Goal: Information Seeking & Learning: Learn about a topic

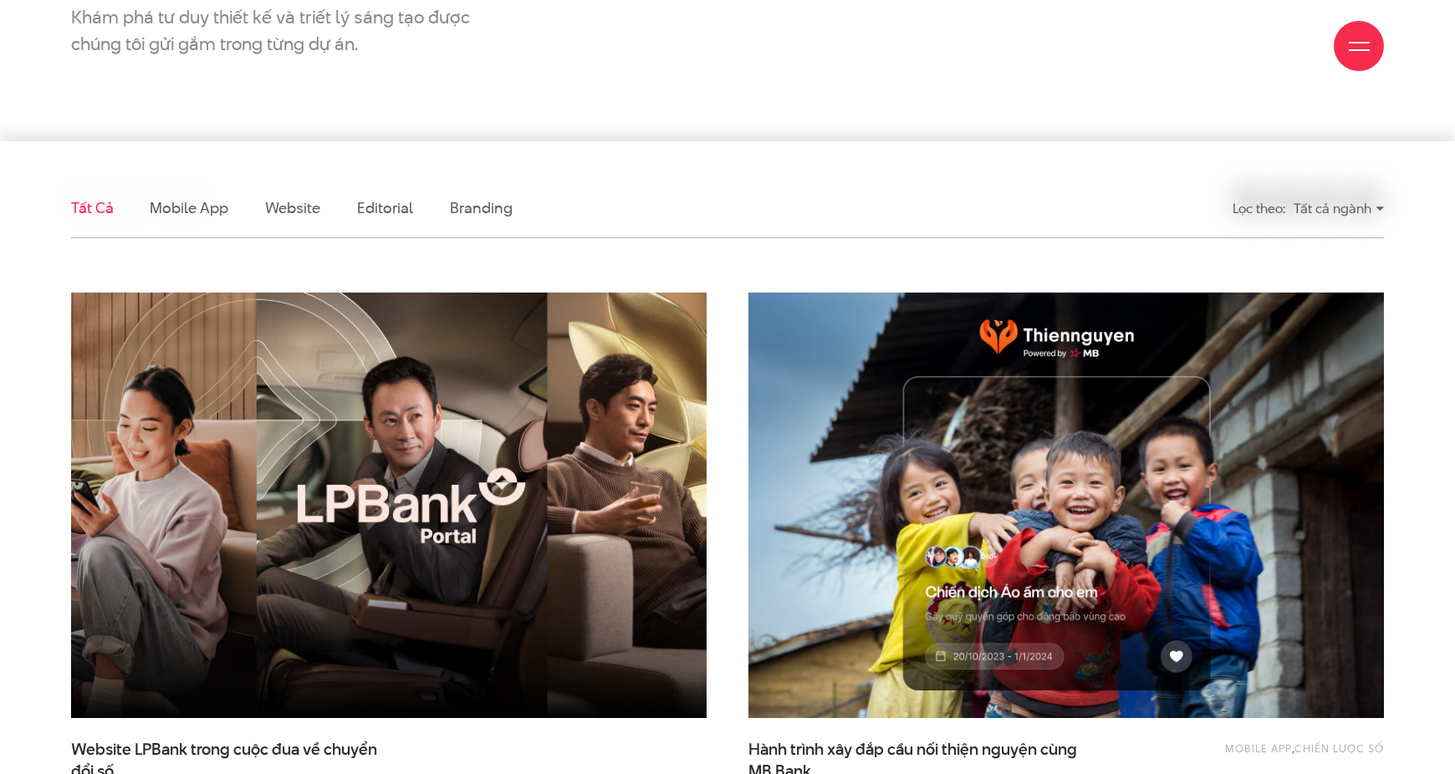
scroll to position [409, 0]
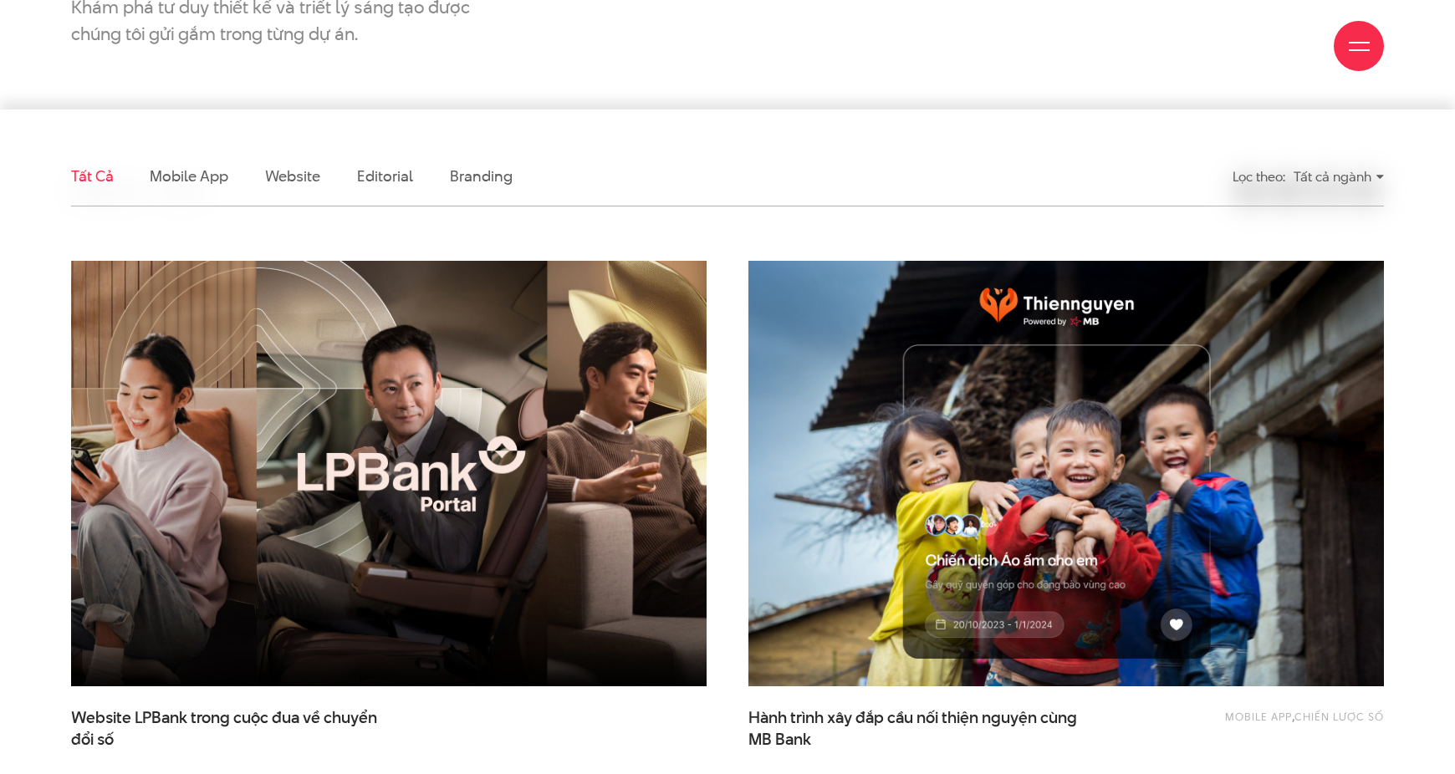
click at [458, 453] on img at bounding box center [388, 474] width 699 height 468
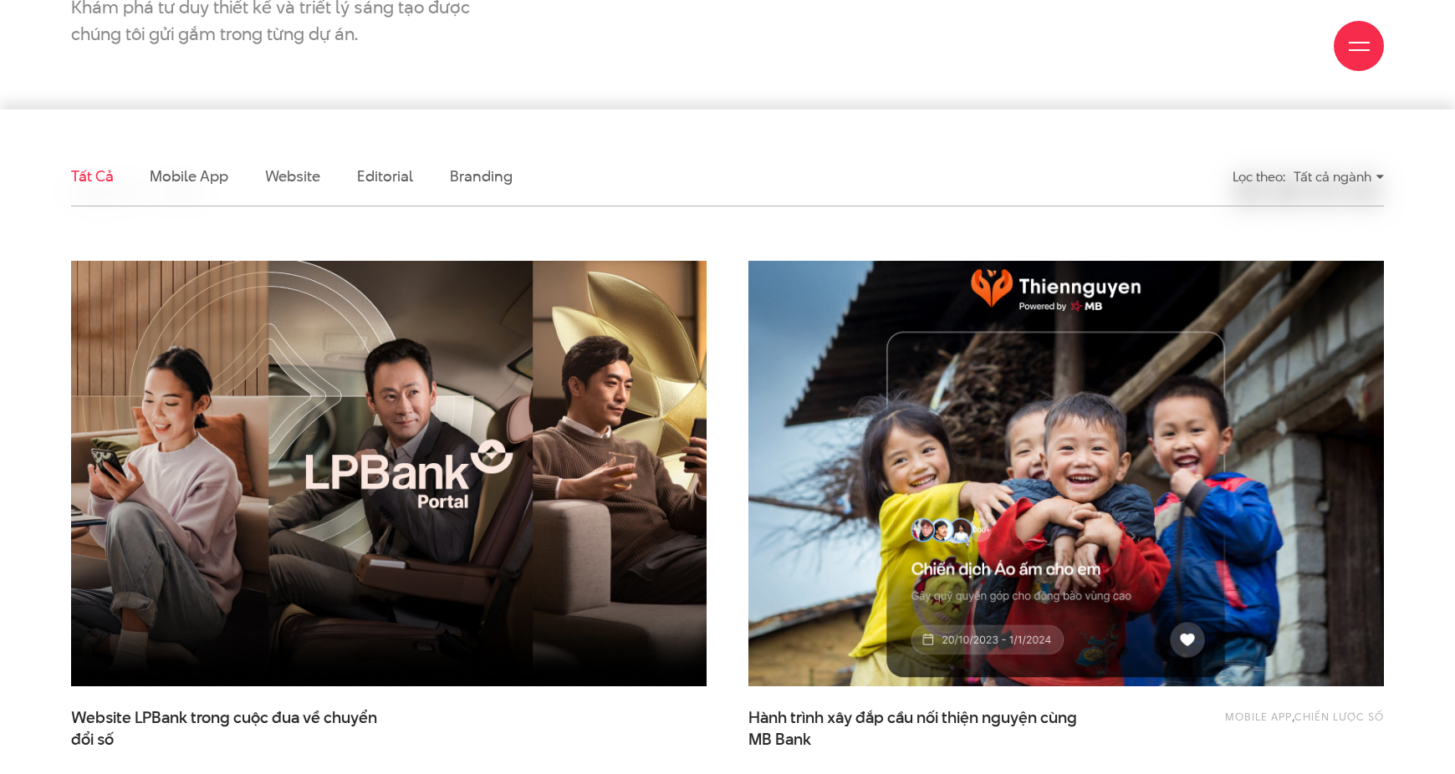
click at [823, 480] on img at bounding box center [1065, 474] width 699 height 468
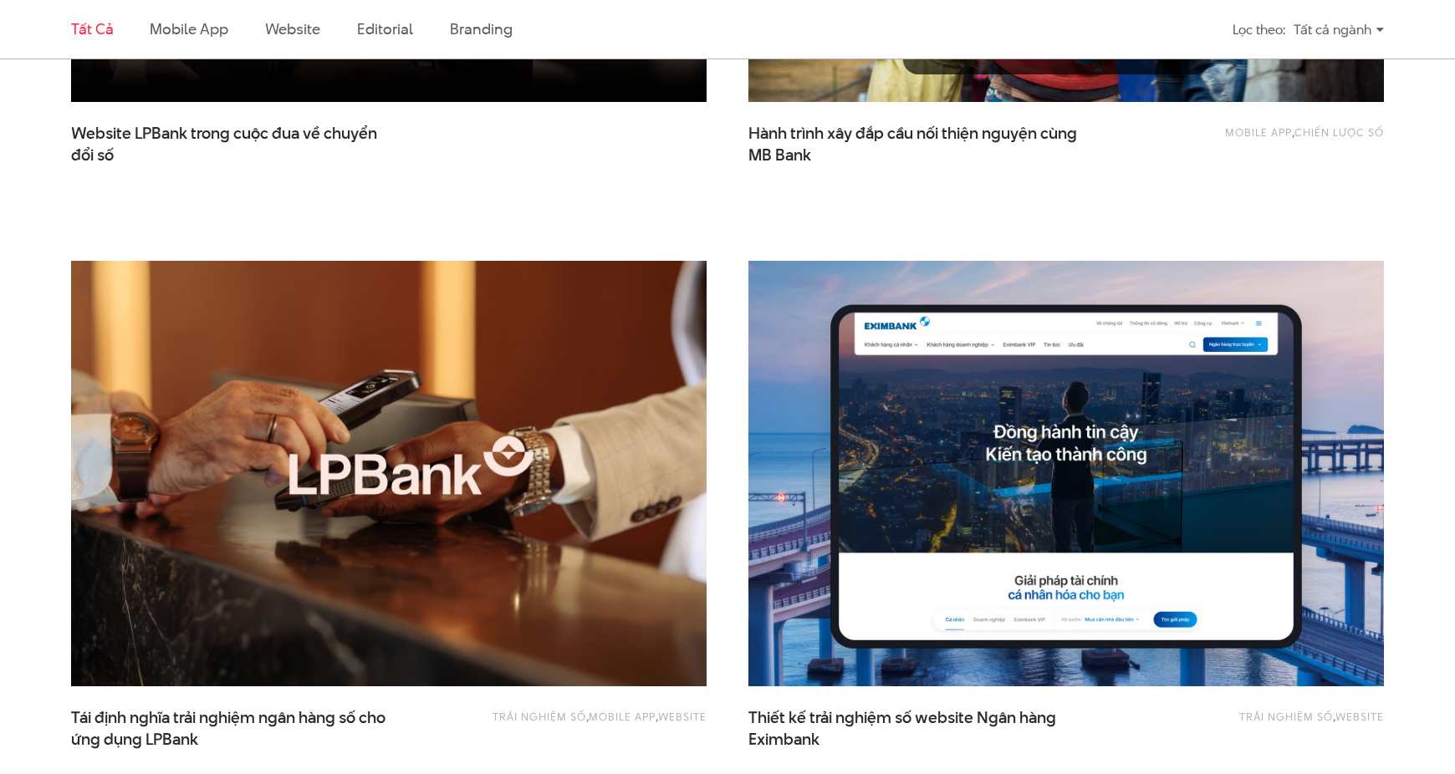
scroll to position [1014, 0]
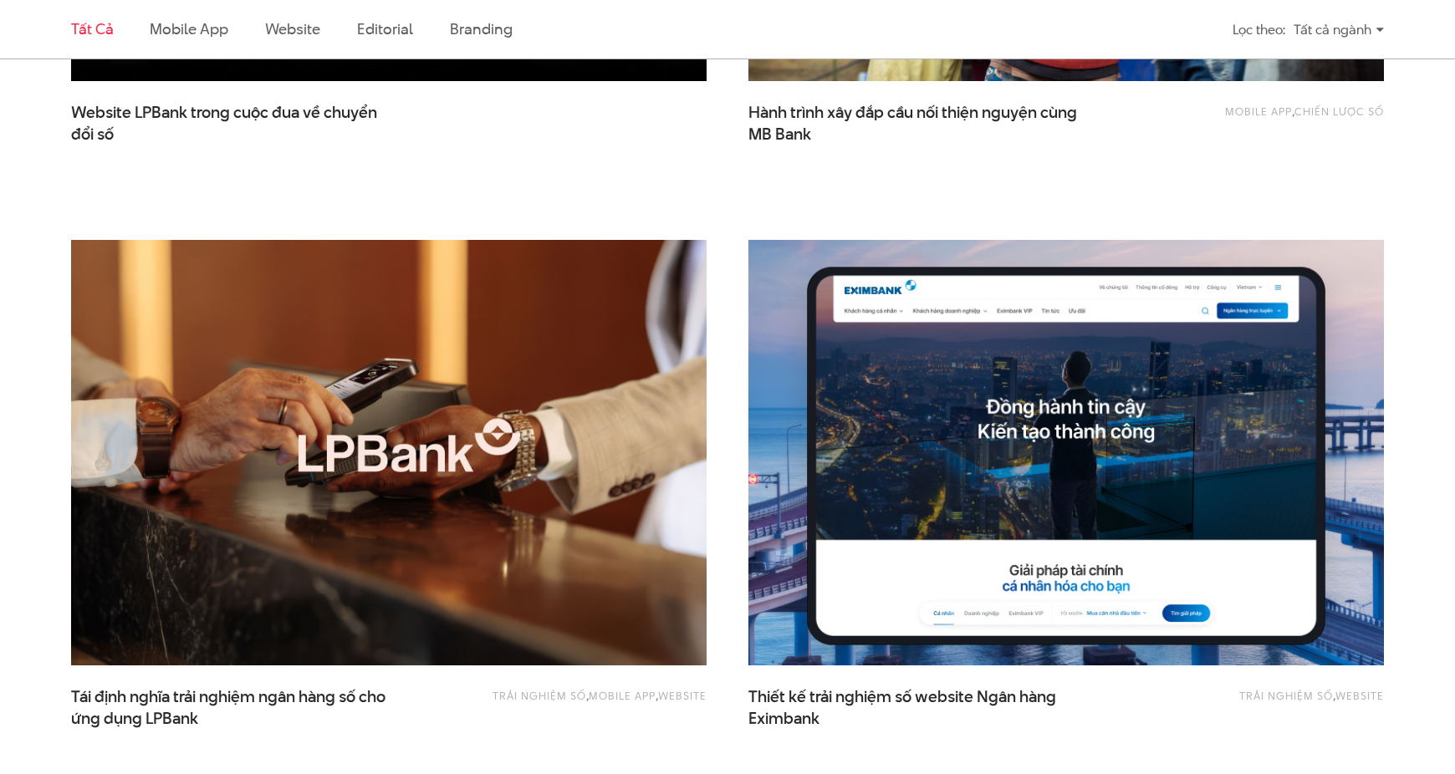
click at [878, 471] on img at bounding box center [1065, 453] width 699 height 468
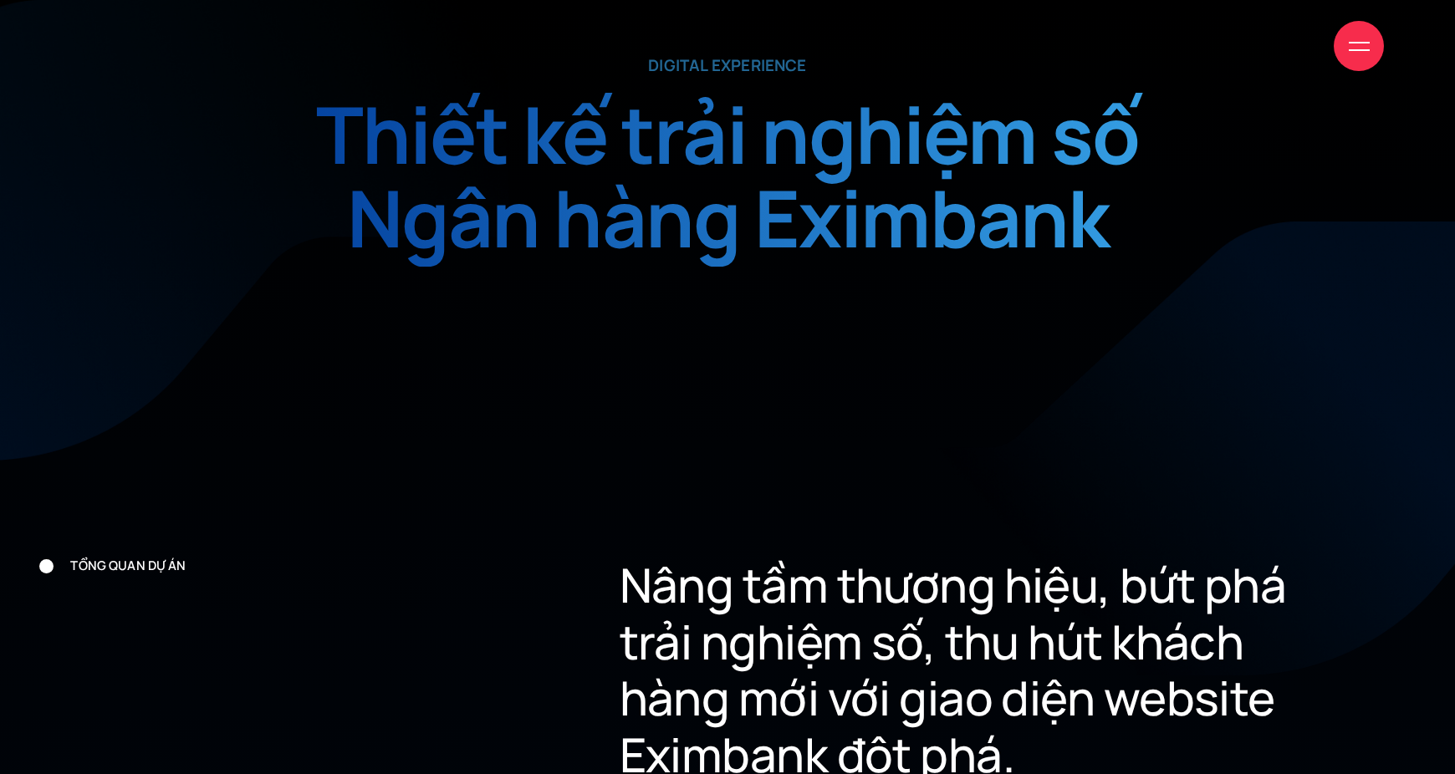
scroll to position [830, 0]
